Goal: Information Seeking & Learning: Learn about a topic

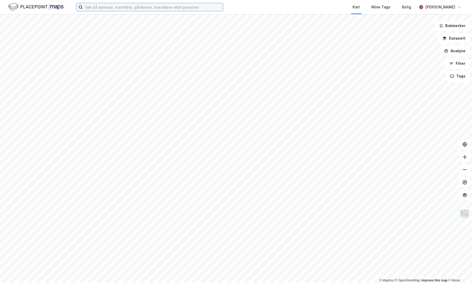
click at [152, 6] on input at bounding box center [153, 7] width 140 height 8
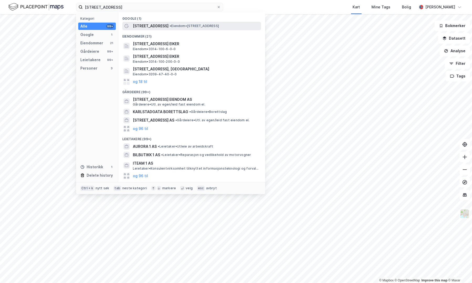
click at [155, 24] on span "[STREET_ADDRESS]" at bounding box center [151, 26] width 36 height 6
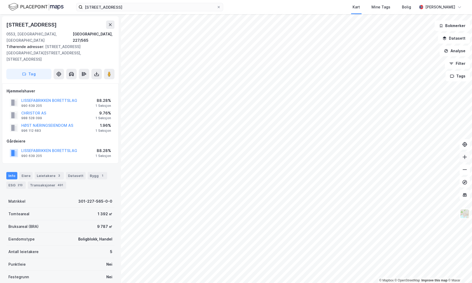
click at [464, 159] on icon at bounding box center [464, 157] width 5 height 5
click at [464, 157] on icon at bounding box center [464, 157] width 5 height 5
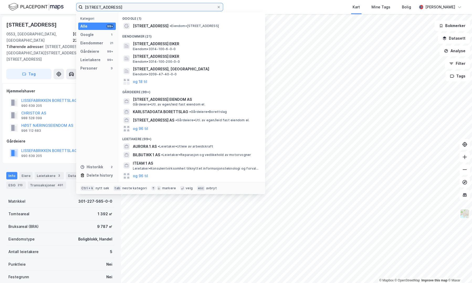
click at [122, 8] on input "[STREET_ADDRESS]" at bounding box center [150, 7] width 134 height 8
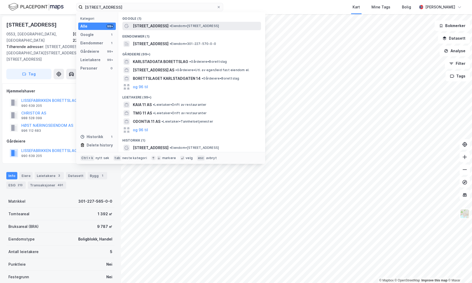
click at [141, 24] on span "[STREET_ADDRESS]" at bounding box center [151, 26] width 36 height 6
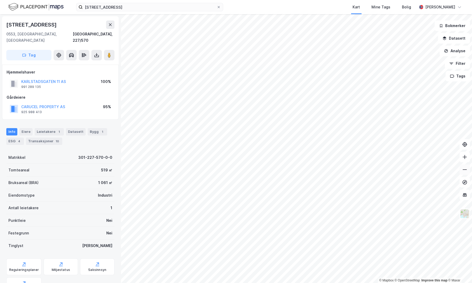
click at [462, 169] on button at bounding box center [465, 169] width 11 height 11
click at [464, 157] on icon at bounding box center [464, 157] width 5 height 5
drag, startPoint x: 73, startPoint y: 29, endPoint x: 6, endPoint y: 28, distance: 66.7
click at [6, 28] on div "[STREET_ADDRESS], 227/570" at bounding box center [60, 31] width 108 height 23
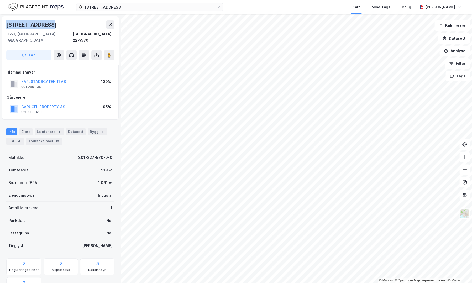
copy div "[STREET_ADDRESS]"
drag, startPoint x: 67, startPoint y: 27, endPoint x: 6, endPoint y: 20, distance: 61.8
click at [6, 20] on div "[STREET_ADDRESS]" at bounding box center [60, 40] width 117 height 48
copy div "[STREET_ADDRESS]"
click at [136, 6] on input "[STREET_ADDRESS]" at bounding box center [150, 7] width 134 height 8
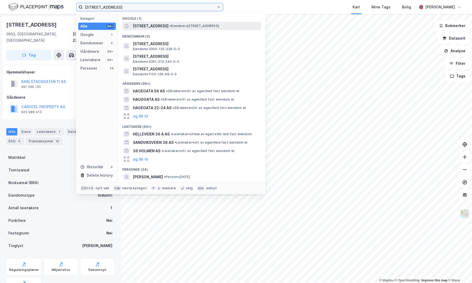
type input "[STREET_ADDRESS]"
click at [146, 23] on span "[STREET_ADDRESS]" at bounding box center [151, 26] width 36 height 6
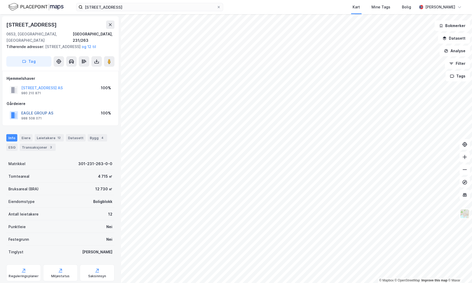
click at [0, 0] on button "EAGLE GROUP AS" at bounding box center [0, 0] width 0 height 0
click at [0, 0] on button "[STREET_ADDRESS] AS" at bounding box center [0, 0] width 0 height 0
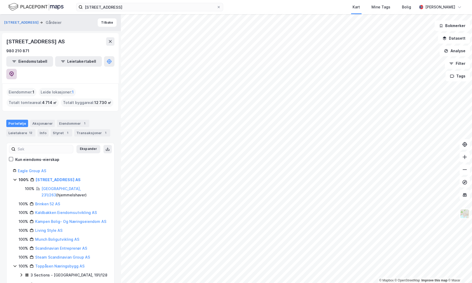
click at [14, 71] on icon at bounding box center [11, 73] width 5 height 5
click at [464, 156] on icon at bounding box center [464, 157] width 5 height 5
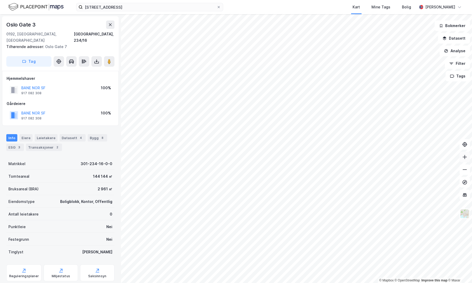
click at [464, 160] on button at bounding box center [465, 157] width 11 height 11
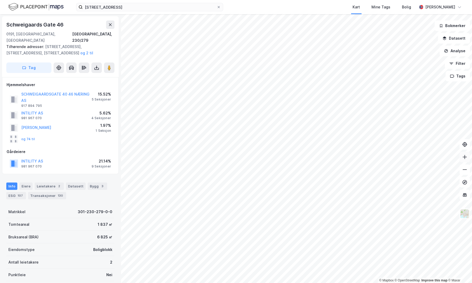
click at [462, 159] on icon at bounding box center [464, 157] width 5 height 5
click at [244, 159] on div "© Mapbox © OpenStreetMap Improve this map © Maxar [STREET_ADDRESS] Tilhørende a…" at bounding box center [236, 148] width 472 height 269
click at [109, 65] on icon at bounding box center [109, 67] width 5 height 5
click at [469, 170] on button at bounding box center [465, 169] width 11 height 11
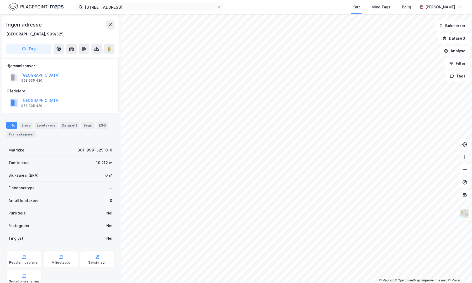
click at [467, 161] on button at bounding box center [465, 157] width 11 height 11
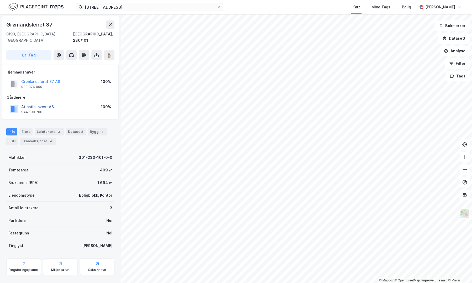
click at [0, 0] on button "Atlantic Invest AS" at bounding box center [0, 0] width 0 height 0
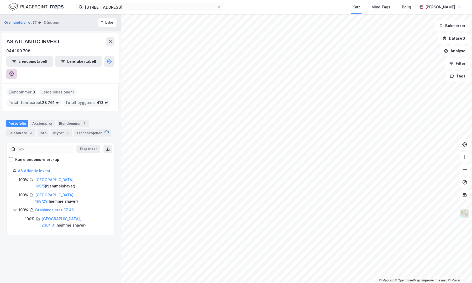
click at [17, 69] on button at bounding box center [11, 74] width 11 height 11
click at [464, 158] on icon at bounding box center [464, 157] width 5 height 5
click at [465, 156] on icon at bounding box center [465, 157] width 1 height 4
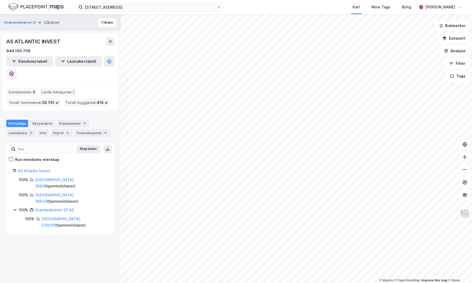
click at [466, 157] on icon at bounding box center [465, 157] width 4 height 1
click at [466, 157] on icon at bounding box center [464, 157] width 5 height 5
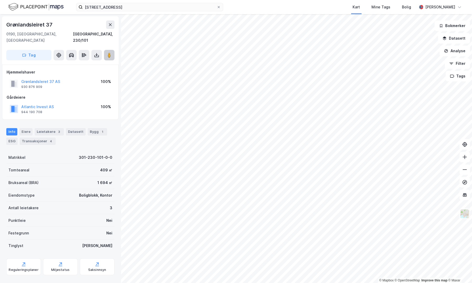
click at [109, 53] on image at bounding box center [109, 55] width 3 height 5
drag, startPoint x: 57, startPoint y: 27, endPoint x: 4, endPoint y: 26, distance: 52.6
click at [4, 26] on div "[STREET_ADDRESS]" at bounding box center [60, 40] width 117 height 48
copy div "Grønlandsleiret 37"
click at [465, 170] on icon at bounding box center [465, 169] width 4 height 1
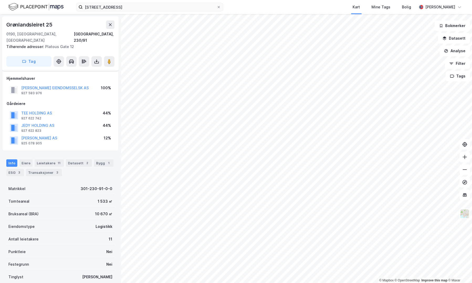
scroll to position [34, 0]
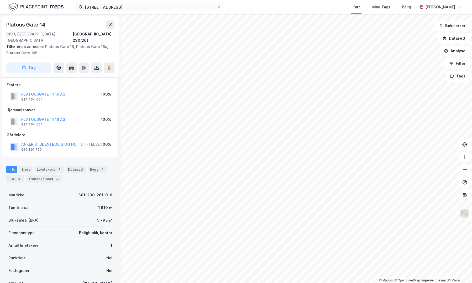
scroll to position [34, 0]
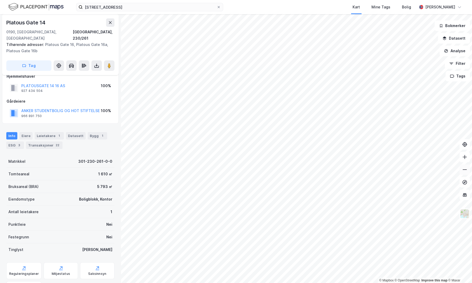
click at [465, 173] on button at bounding box center [465, 169] width 11 height 11
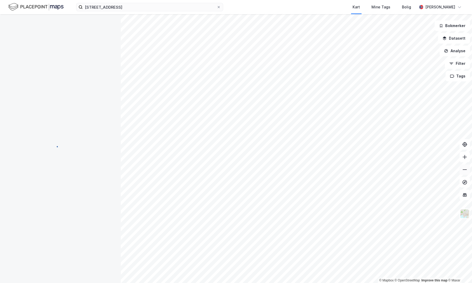
scroll to position [34, 0]
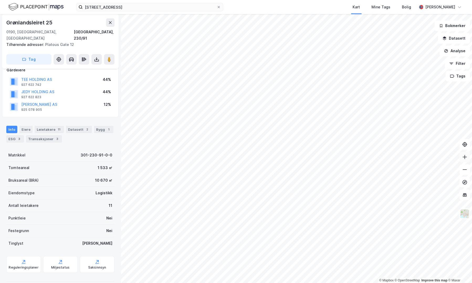
click at [466, 160] on button at bounding box center [465, 157] width 11 height 11
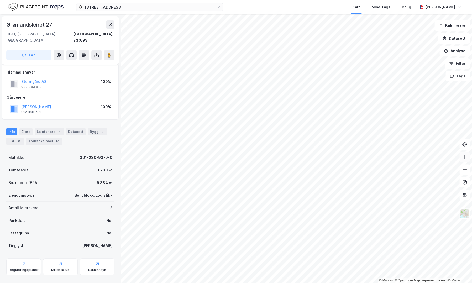
scroll to position [2, 0]
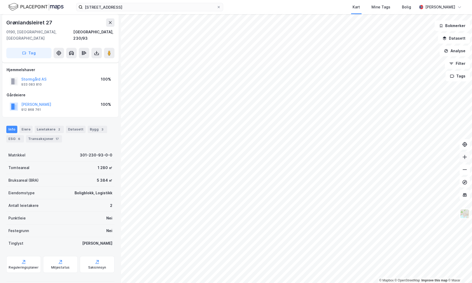
click at [464, 157] on icon at bounding box center [464, 157] width 5 height 5
click at [106, 48] on button at bounding box center [109, 53] width 11 height 11
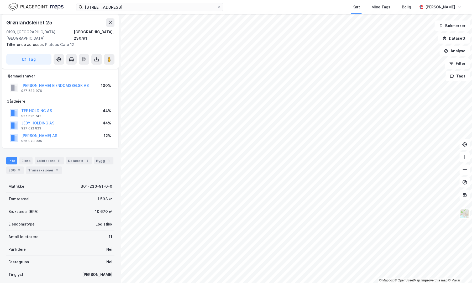
scroll to position [34, 0]
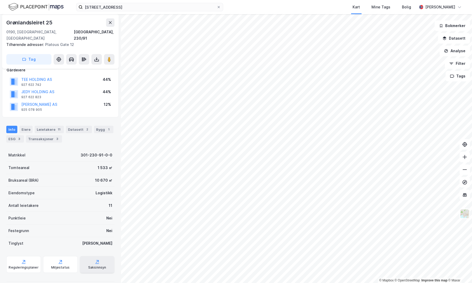
click at [88, 266] on div "Saksinnsyn" at bounding box center [97, 268] width 18 height 4
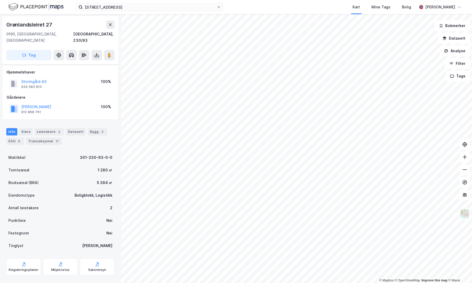
scroll to position [2, 0]
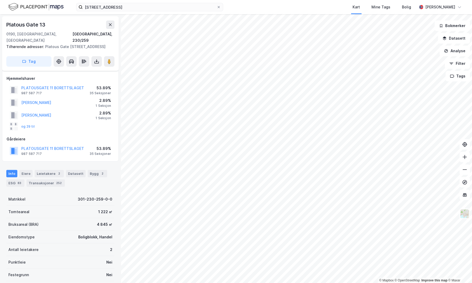
scroll to position [2, 0]
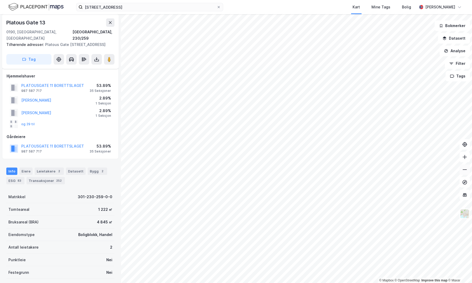
click at [466, 169] on icon at bounding box center [464, 169] width 5 height 5
click at [467, 157] on icon at bounding box center [464, 157] width 5 height 5
click at [462, 169] on icon at bounding box center [464, 169] width 5 height 5
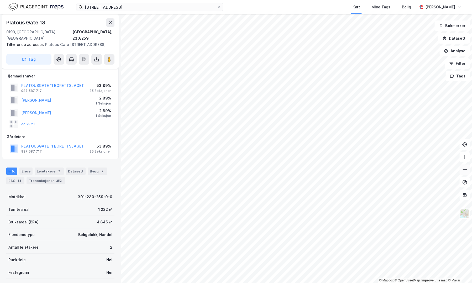
click at [462, 169] on icon at bounding box center [464, 169] width 5 height 5
click at [465, 160] on button at bounding box center [465, 157] width 11 height 11
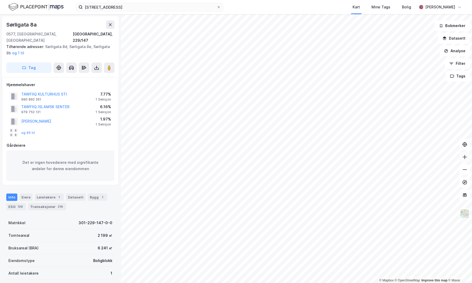
scroll to position [2, 0]
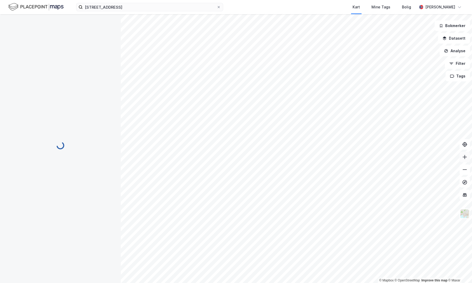
scroll to position [2, 0]
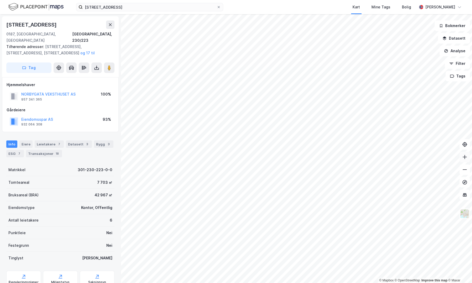
scroll to position [2, 0]
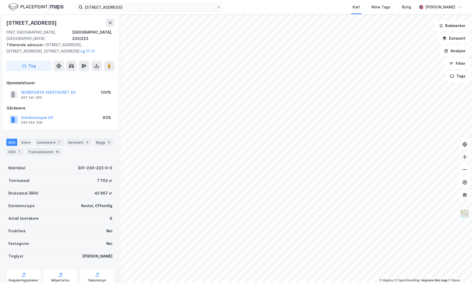
click at [466, 157] on icon at bounding box center [464, 157] width 5 height 5
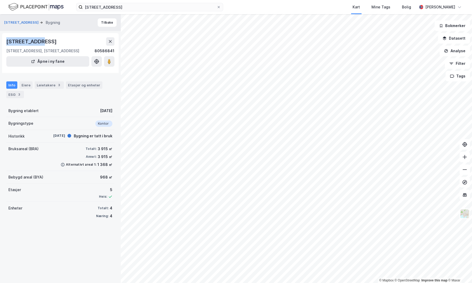
drag, startPoint x: 7, startPoint y: 41, endPoint x: 39, endPoint y: 45, distance: 32.2
click at [39, 45] on div "[STREET_ADDRESS]" at bounding box center [32, 41] width 52 height 8
copy div "[STREET_ADDRESS]"
